Goal: Communication & Community: Participate in discussion

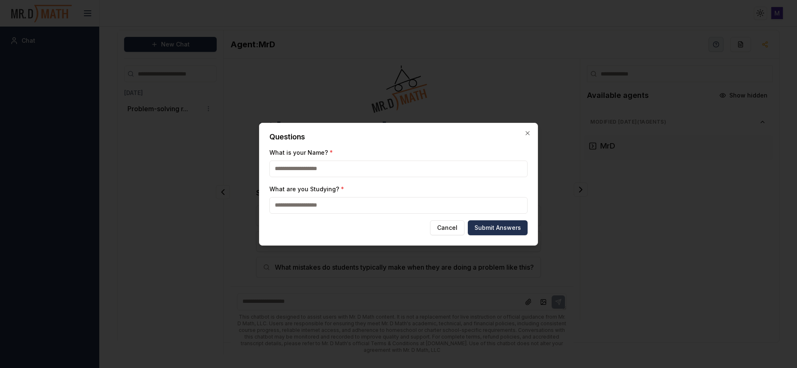
click at [469, 46] on div at bounding box center [398, 184] width 797 height 368
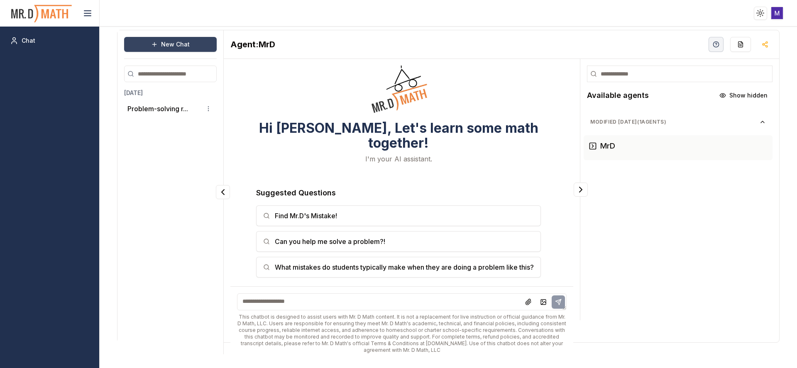
click at [169, 42] on button "New Chat" at bounding box center [170, 44] width 93 height 15
click at [190, 38] on button "New Chat" at bounding box center [170, 44] width 93 height 15
click at [331, 306] on textarea at bounding box center [402, 301] width 330 height 17
click at [29, 38] on span "Chat" at bounding box center [29, 41] width 14 height 8
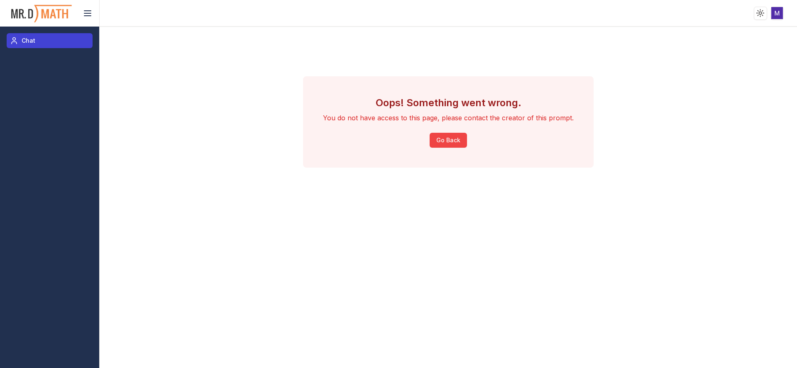
click at [29, 38] on span "Chat" at bounding box center [29, 41] width 14 height 8
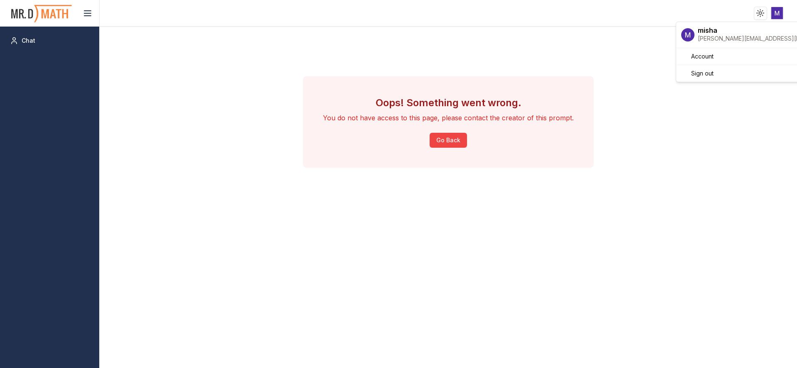
click at [774, 13] on html "Toggle theme Toggle user menu Chat Oops! Something went wrong. You do not have …" at bounding box center [398, 184] width 797 height 368
click at [694, 77] on span "Sign out" at bounding box center [702, 73] width 22 height 8
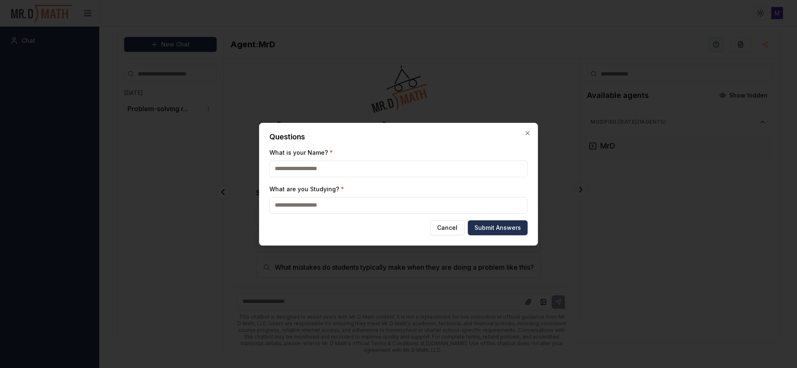
click at [607, 198] on div at bounding box center [398, 184] width 797 height 368
